Goal: Task Accomplishment & Management: Use online tool/utility

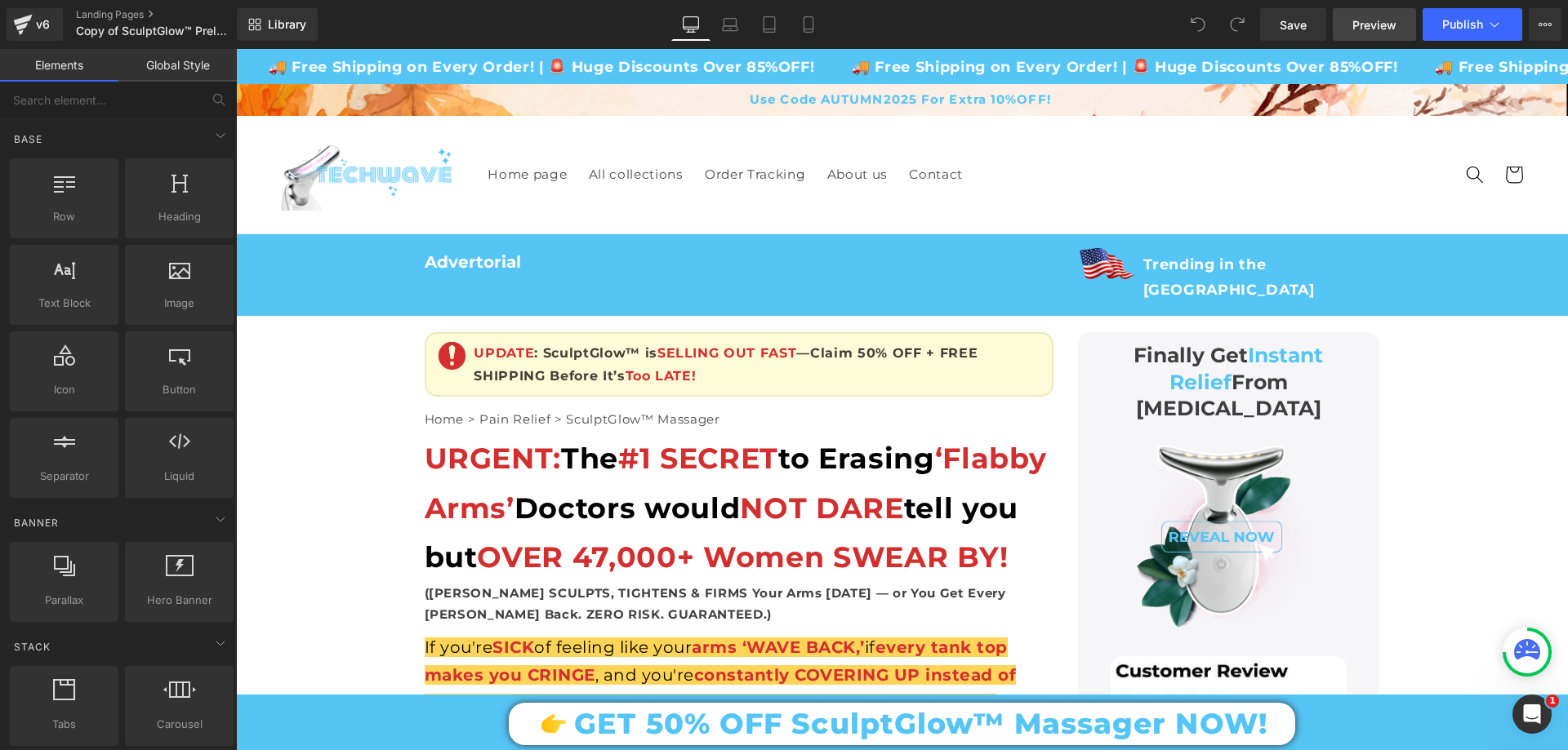
click at [1370, 23] on span "Preview" at bounding box center [1373, 24] width 44 height 17
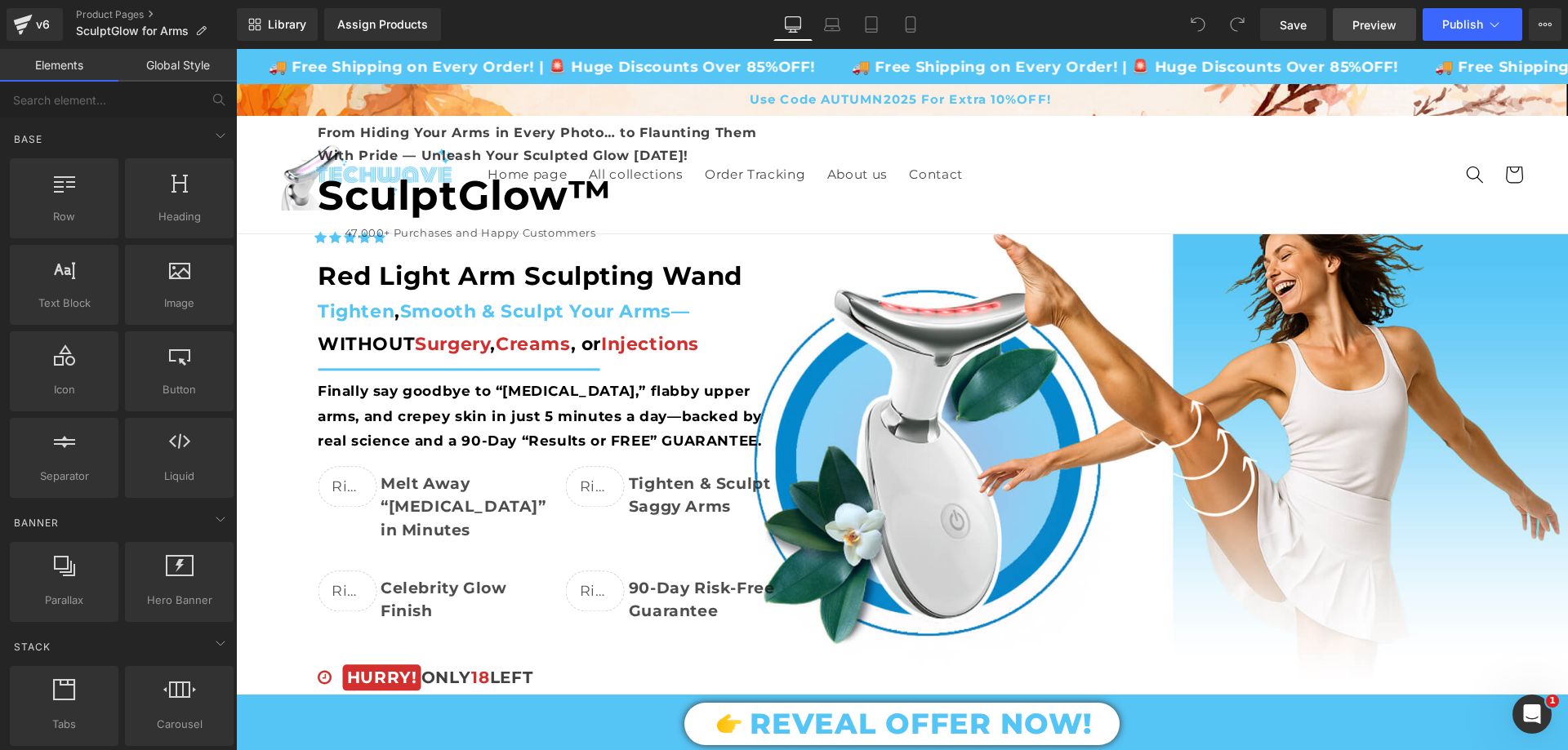
click at [1358, 16] on span "Preview" at bounding box center [1373, 24] width 44 height 17
click at [1376, 25] on span "Preview" at bounding box center [1373, 24] width 44 height 17
